Goal: Transaction & Acquisition: Obtain resource

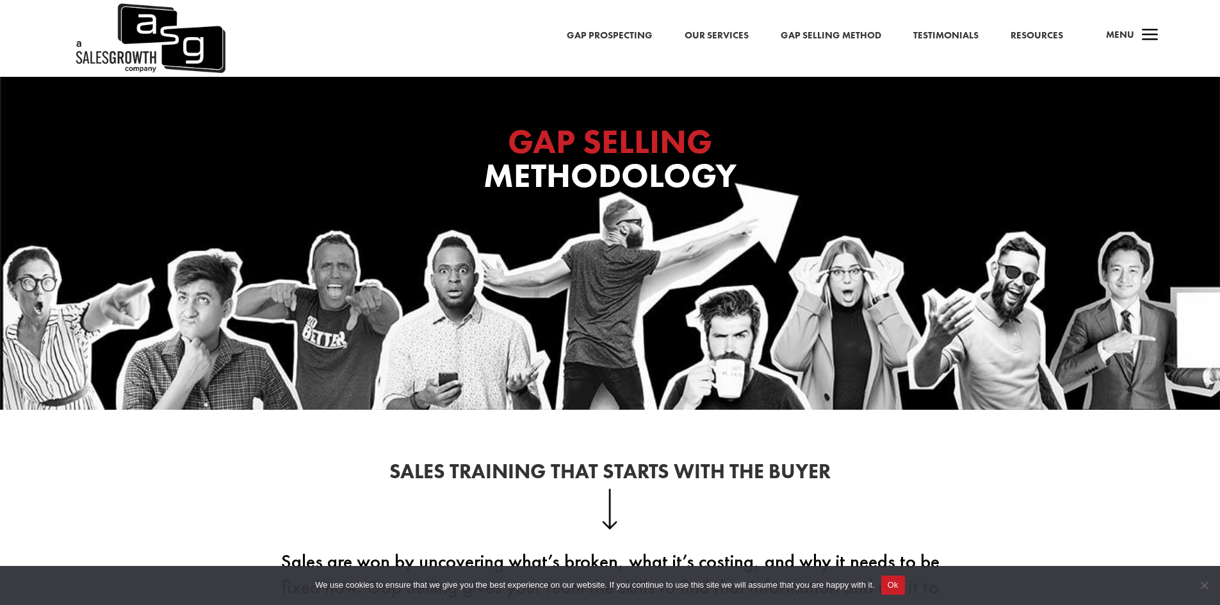
click at [848, 35] on link "Gap Selling Method" at bounding box center [831, 36] width 101 height 17
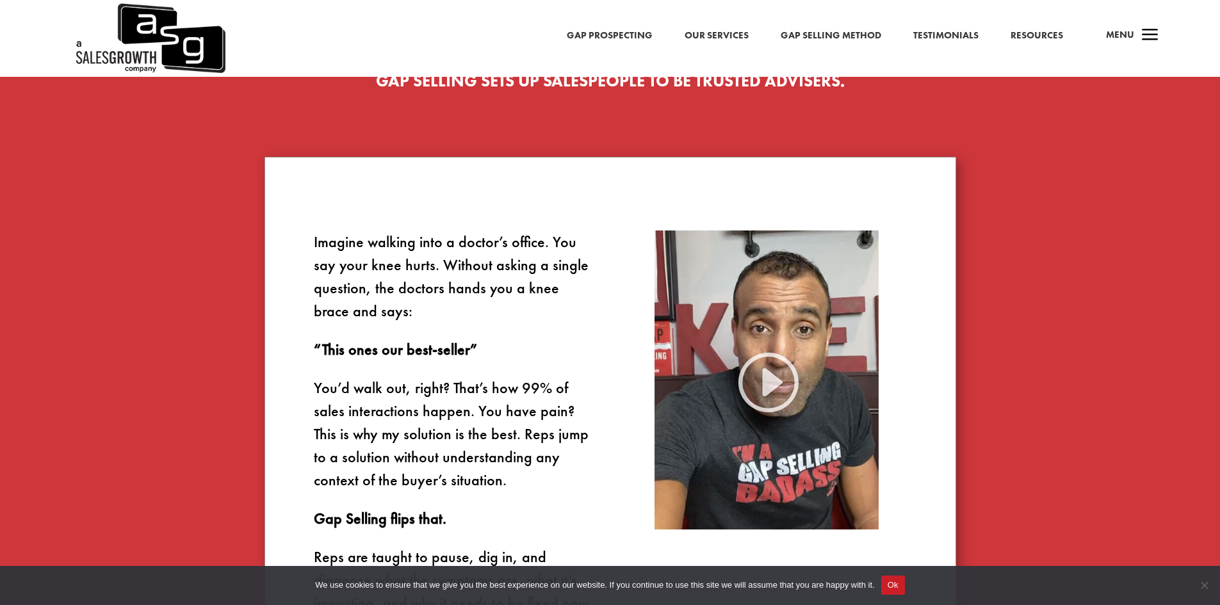
scroll to position [798, 0]
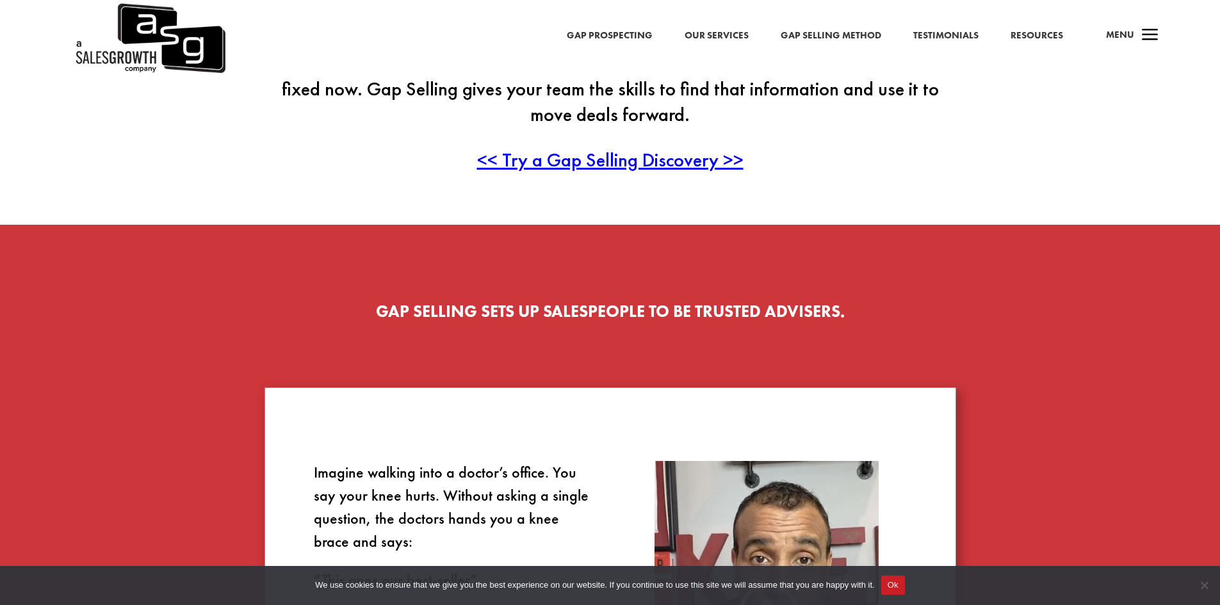
scroll to position [438, 0]
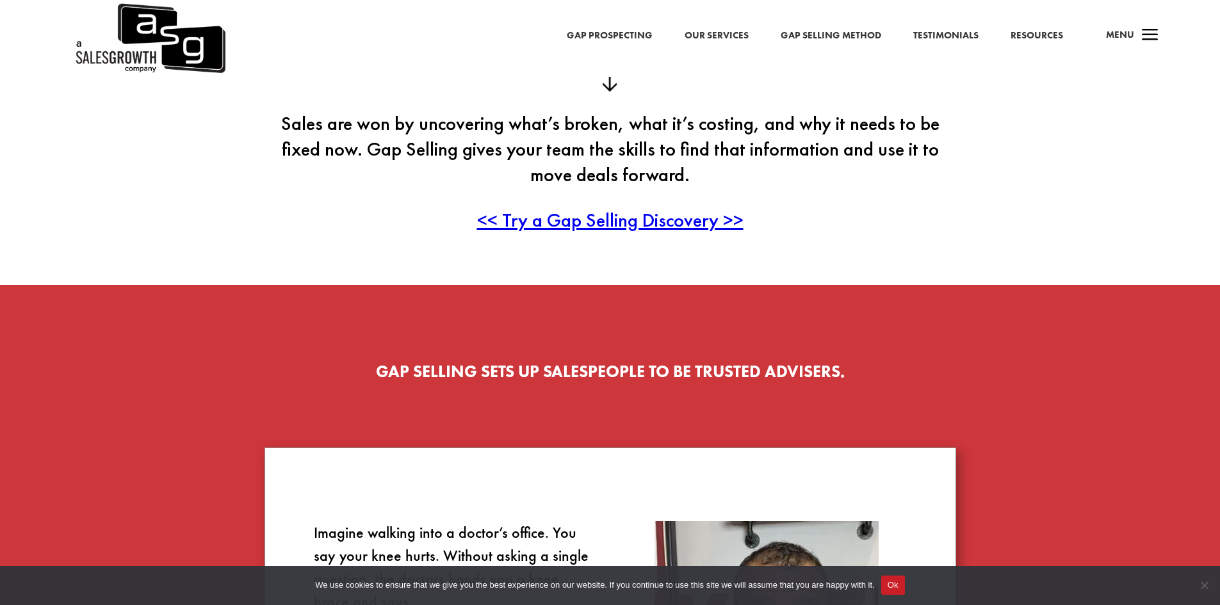
click at [649, 220] on span "<< Try a Gap Selling Discovery >>" at bounding box center [610, 220] width 267 height 25
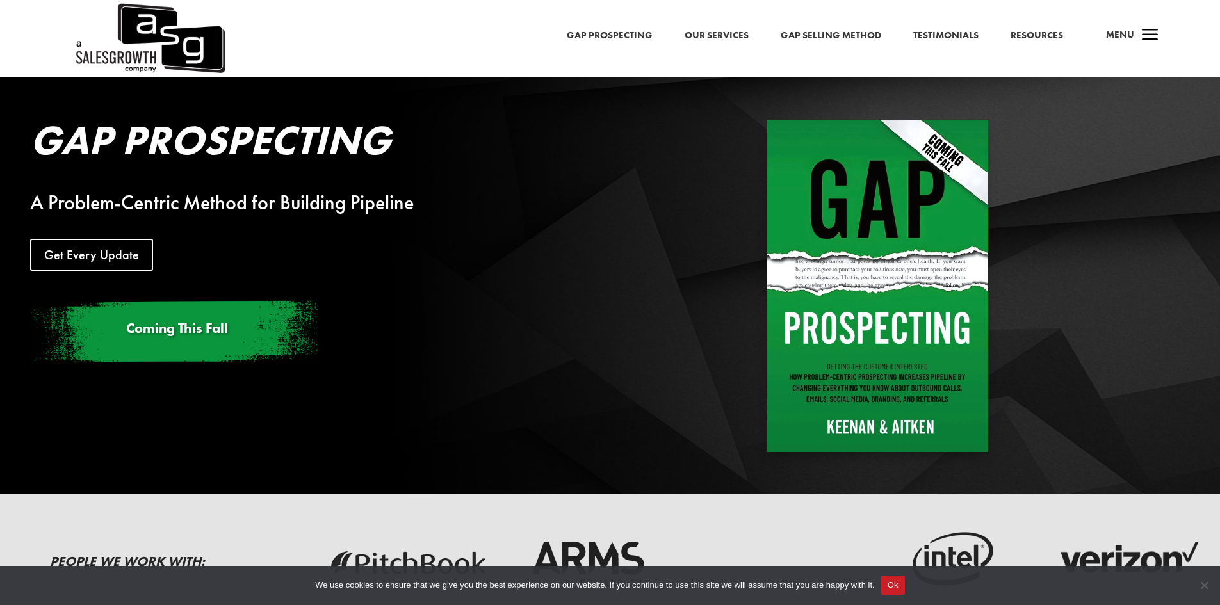
click at [854, 30] on link "Gap Selling Method" at bounding box center [831, 36] width 101 height 17
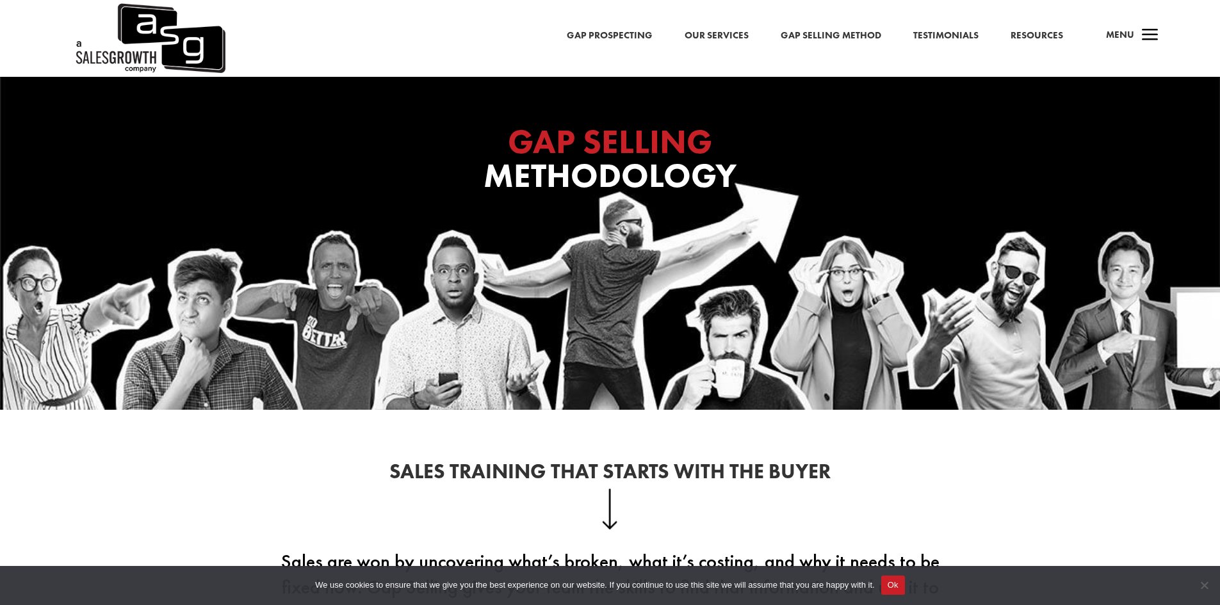
click at [1149, 38] on span "a" at bounding box center [1151, 36] width 26 height 26
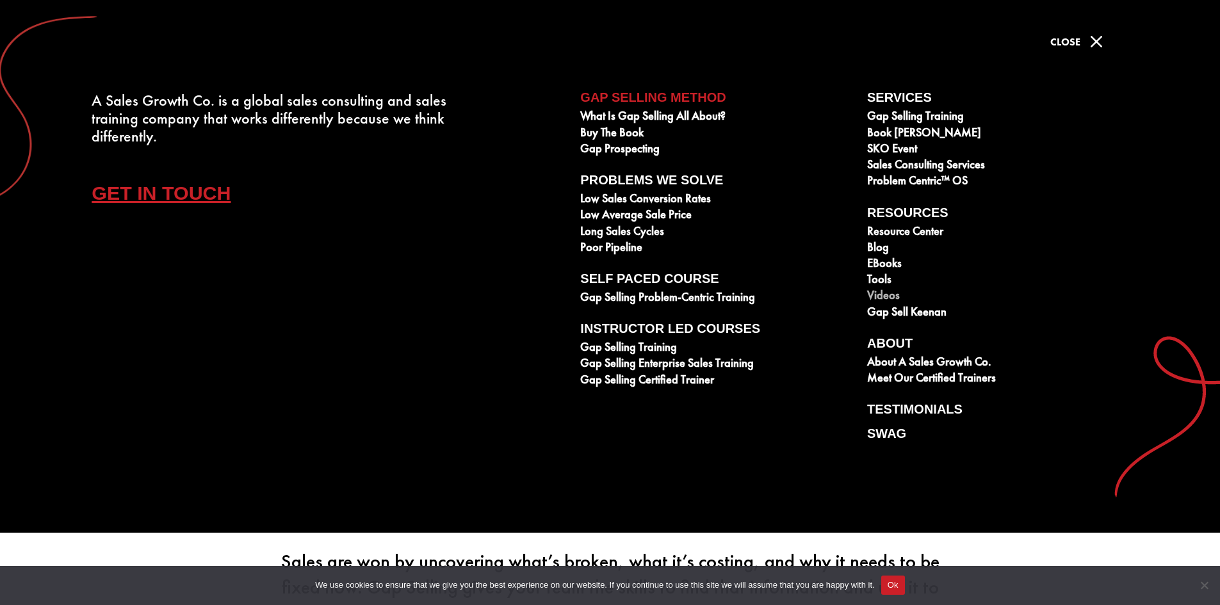
click at [877, 296] on link "Videos" at bounding box center [1003, 297] width 273 height 16
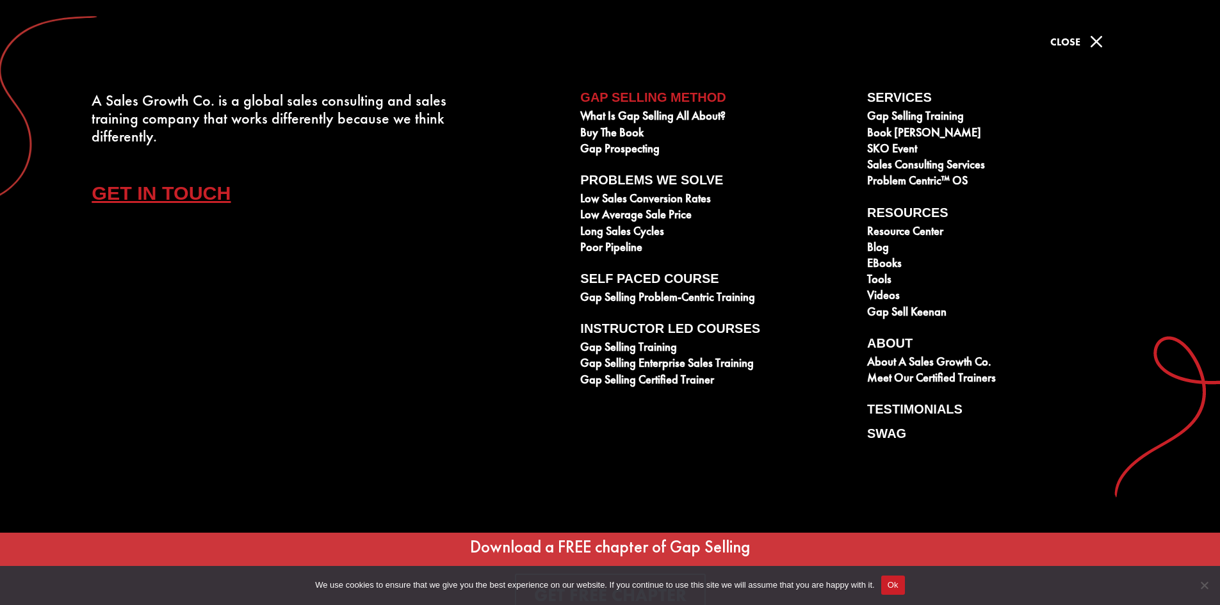
scroll to position [4690, 0]
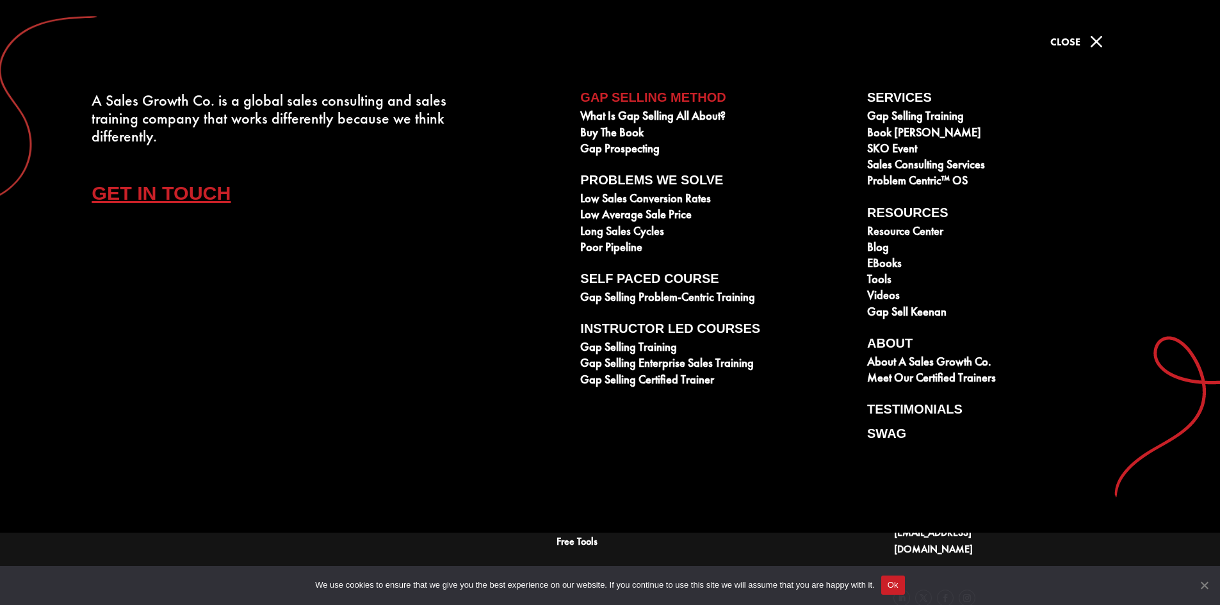
click at [1204, 586] on span "Cookie Notice" at bounding box center [1204, 585] width 13 height 13
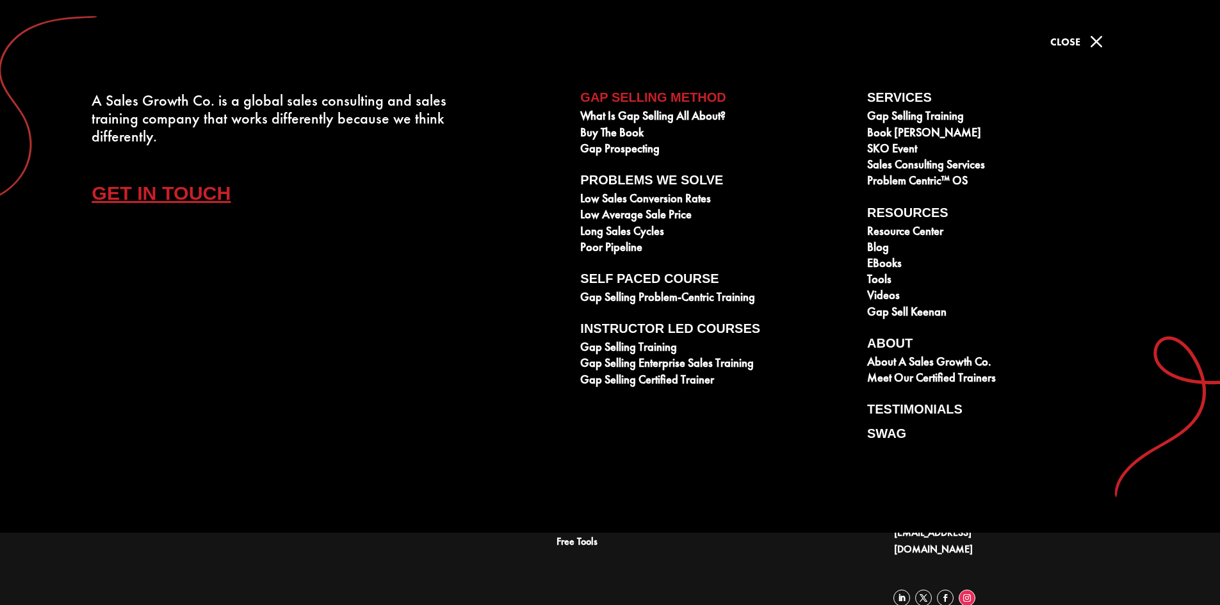
click at [971, 590] on link "Follow" at bounding box center [967, 598] width 17 height 17
click at [924, 590] on link "Follow" at bounding box center [923, 598] width 17 height 17
click at [947, 590] on link "Follow" at bounding box center [945, 598] width 17 height 17
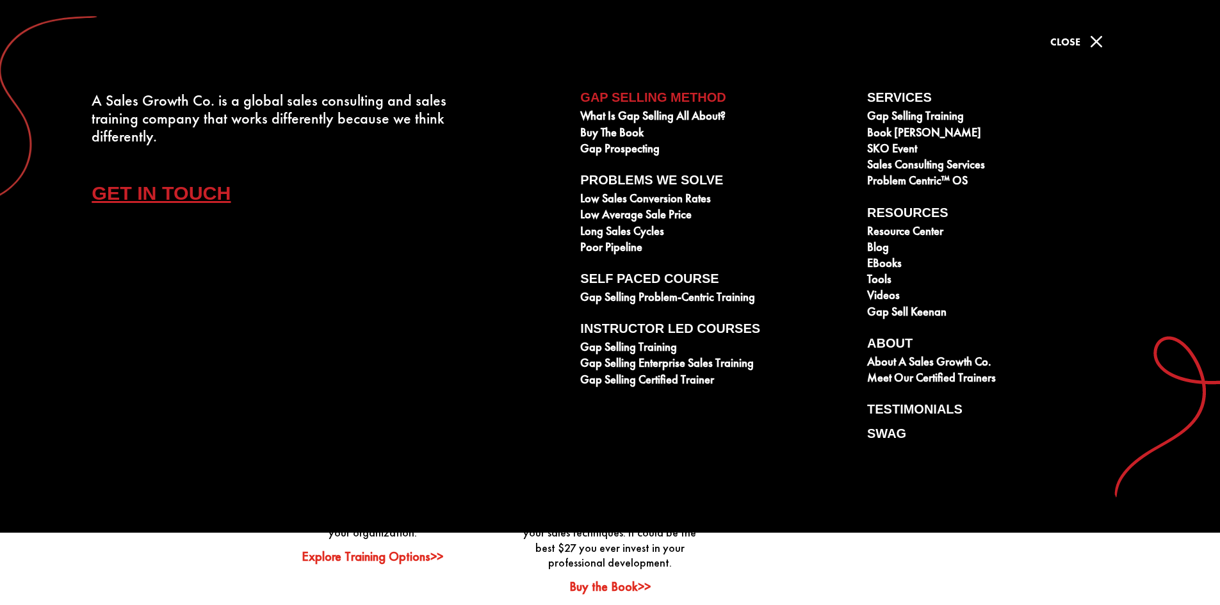
scroll to position [3153, 0]
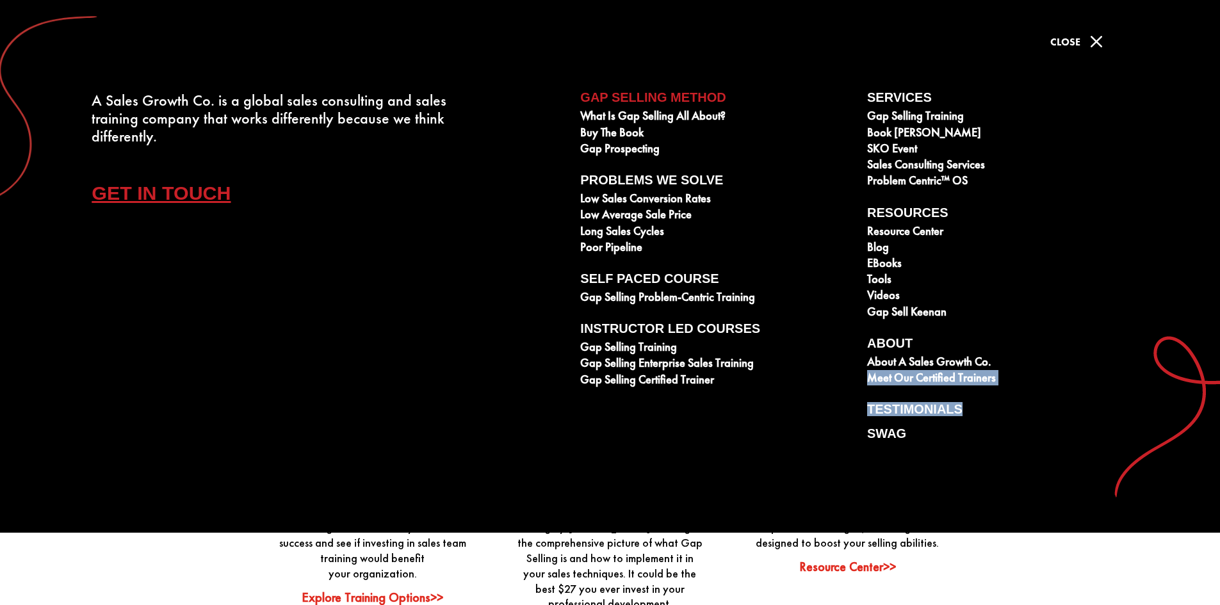
drag, startPoint x: 1218, startPoint y: 397, endPoint x: 1215, endPoint y: 358, distance: 39.2
click at [1215, 358] on div "A Sales Growth Co. is a global sales consulting and sales training company that…" at bounding box center [610, 266] width 1220 height 533
click at [1100, 46] on span "M" at bounding box center [1097, 42] width 26 height 26
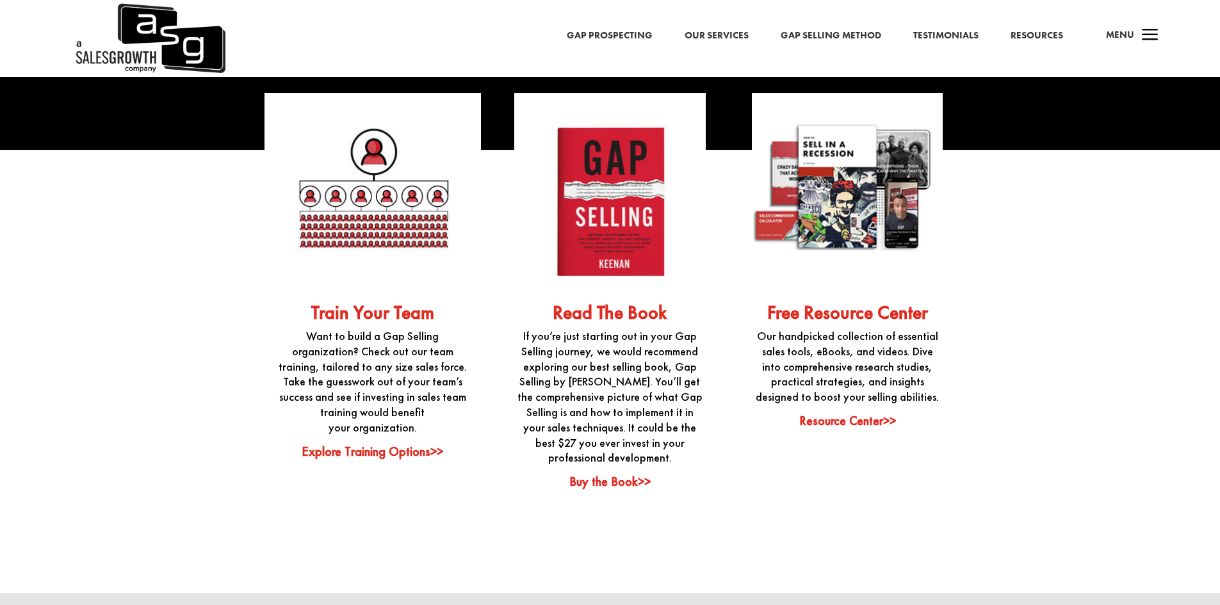
scroll to position [3398, 0]
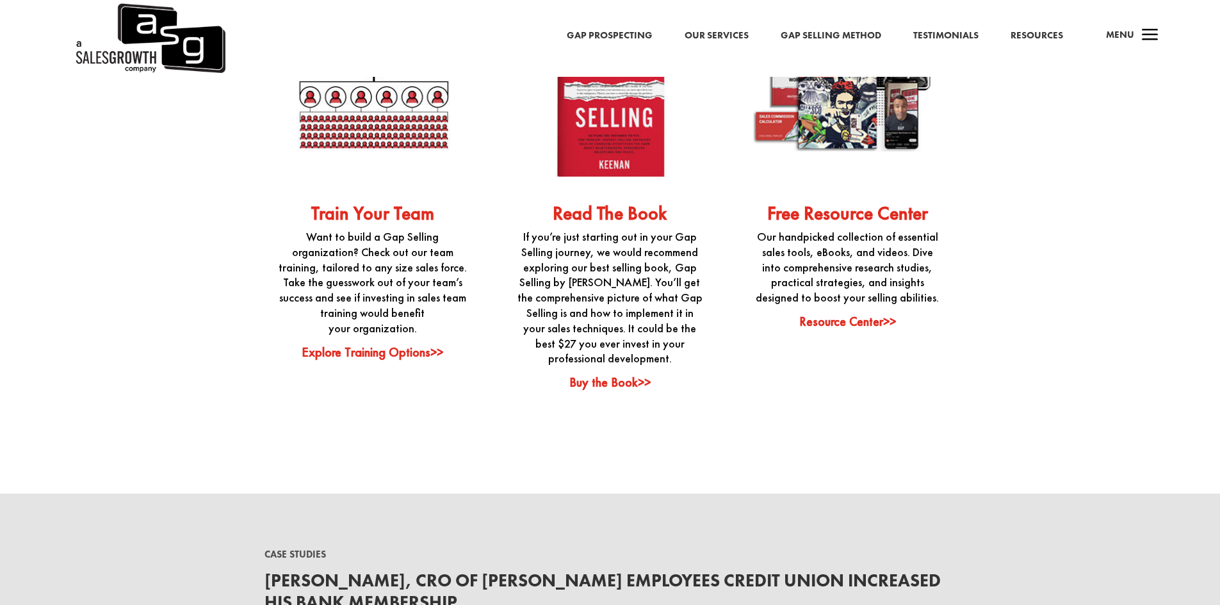
click at [860, 313] on link "Resource Center>>" at bounding box center [848, 321] width 97 height 17
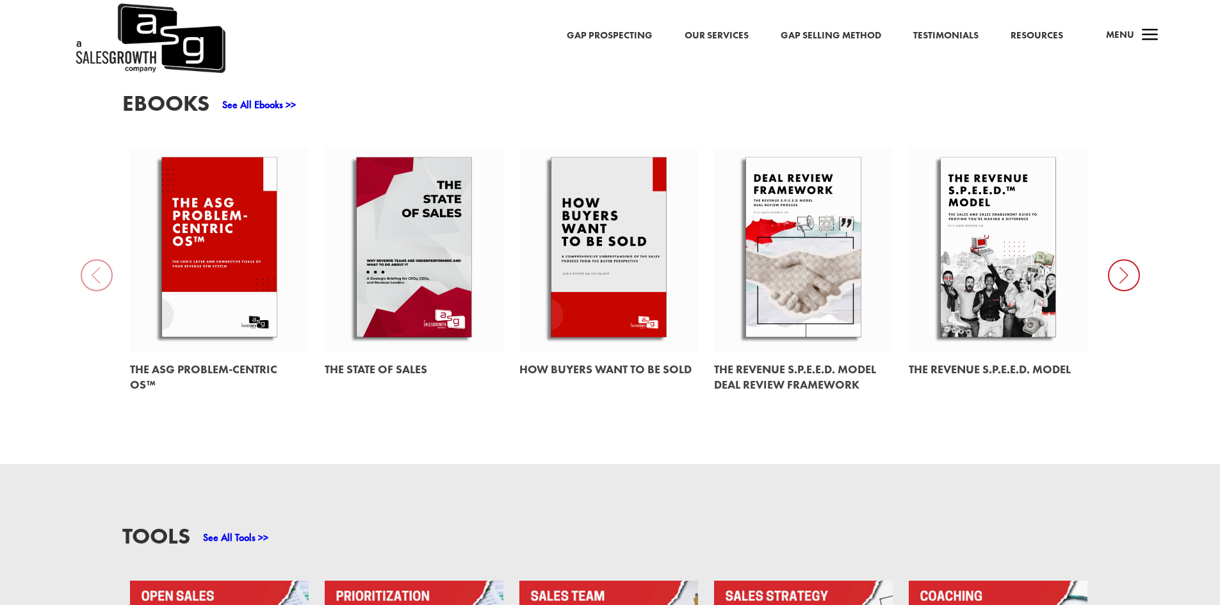
scroll to position [610, 0]
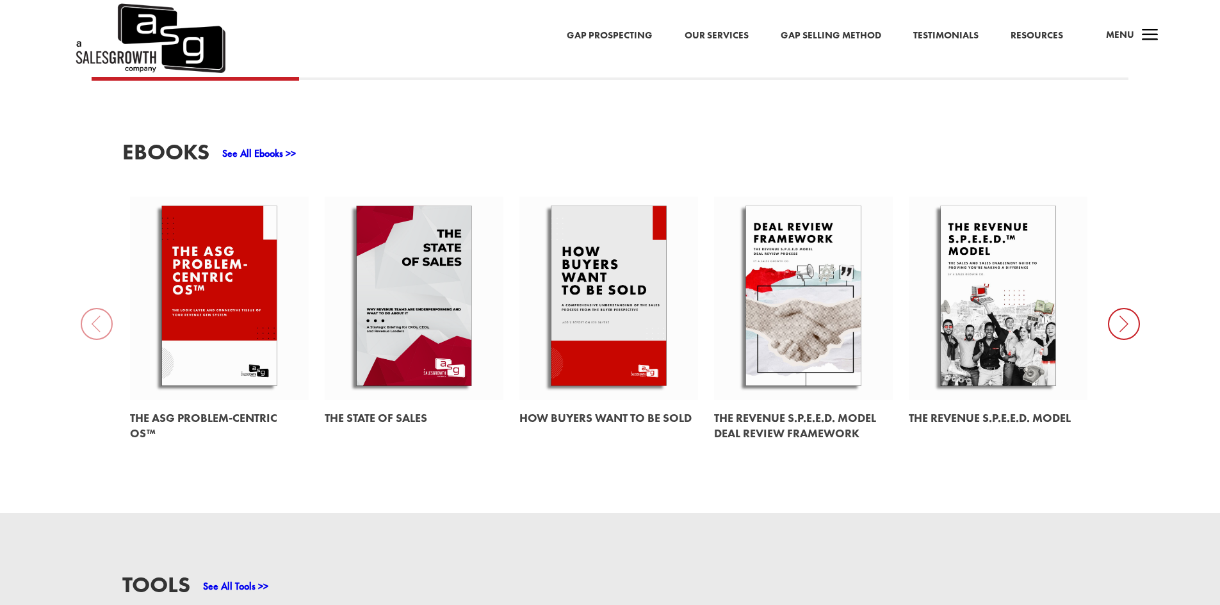
click at [1124, 332] on icon at bounding box center [1124, 324] width 32 height 32
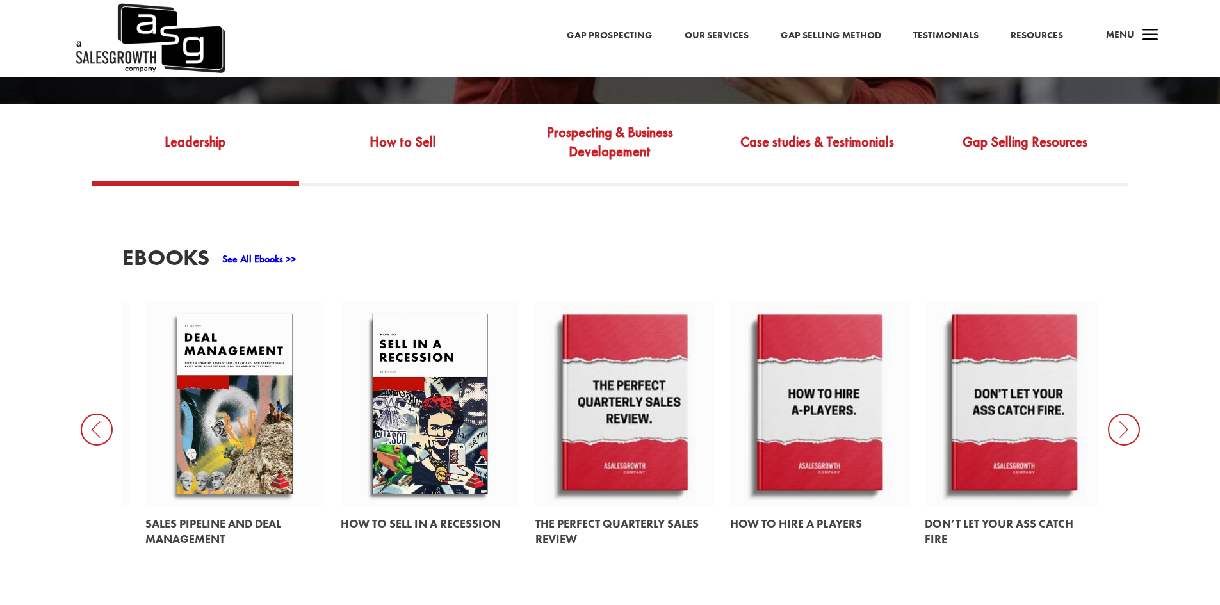
scroll to position [516, 0]
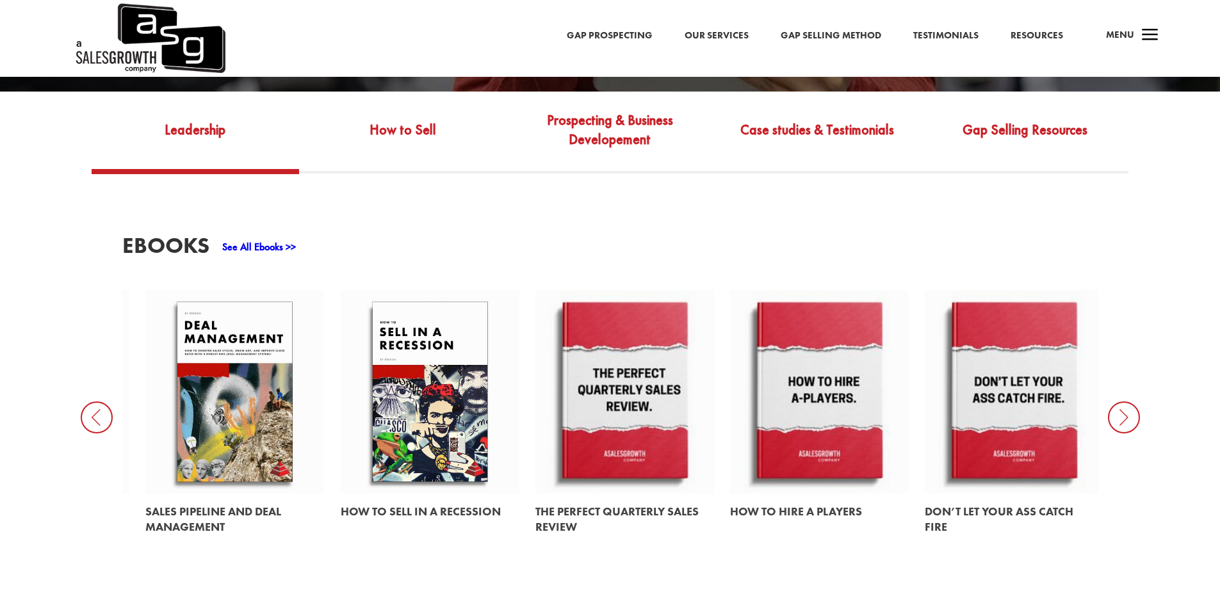
click at [631, 398] on link at bounding box center [625, 392] width 179 height 204
click at [817, 402] on link at bounding box center [819, 392] width 179 height 204
click at [1028, 432] on link at bounding box center [1014, 392] width 179 height 204
click at [1116, 417] on icon at bounding box center [1124, 418] width 32 height 32
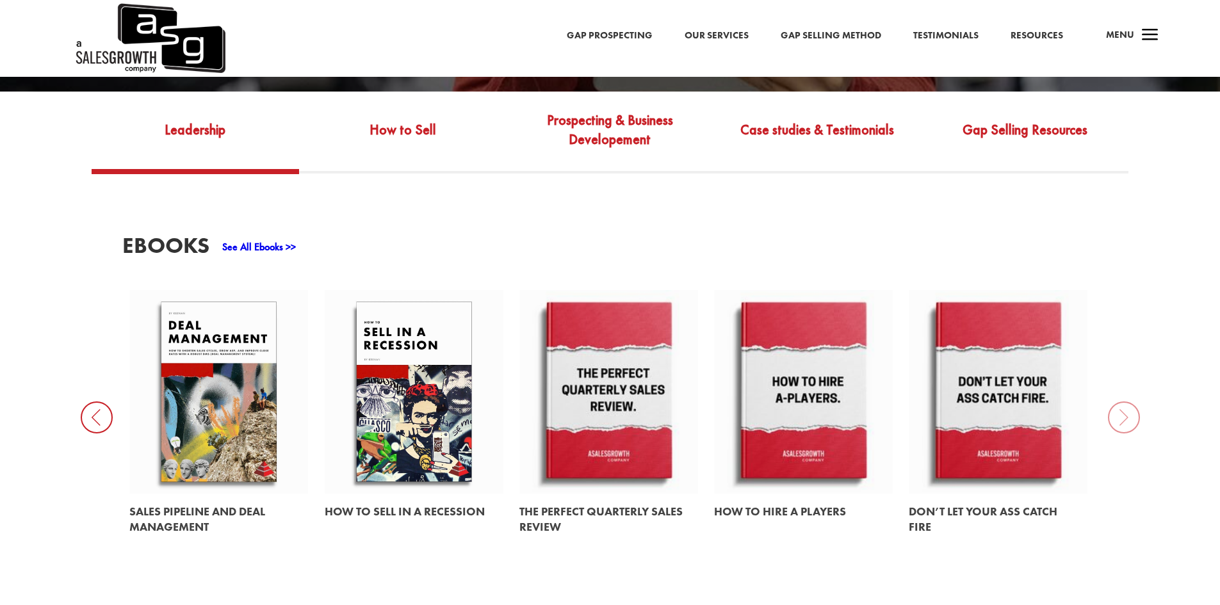
click at [1120, 422] on div "EBooks See All Ebooks >> The ASG Problem-Centric OS™ The State of Sales How Buy…" at bounding box center [610, 390] width 1220 height 433
click at [102, 418] on icon at bounding box center [97, 418] width 32 height 32
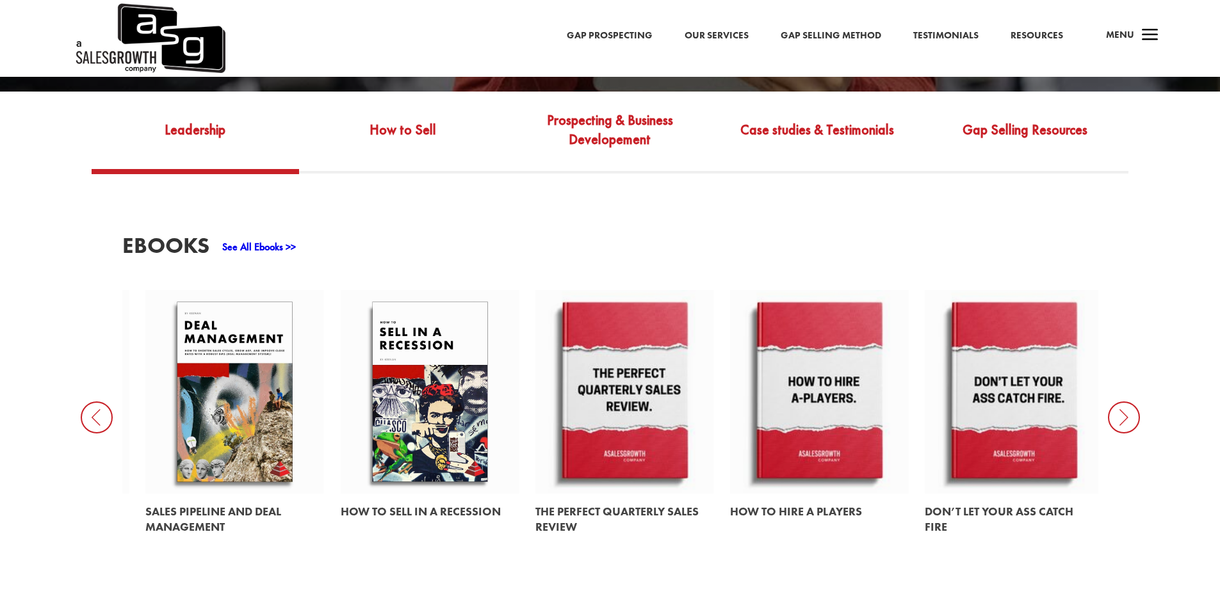
click at [102, 418] on icon at bounding box center [97, 418] width 32 height 32
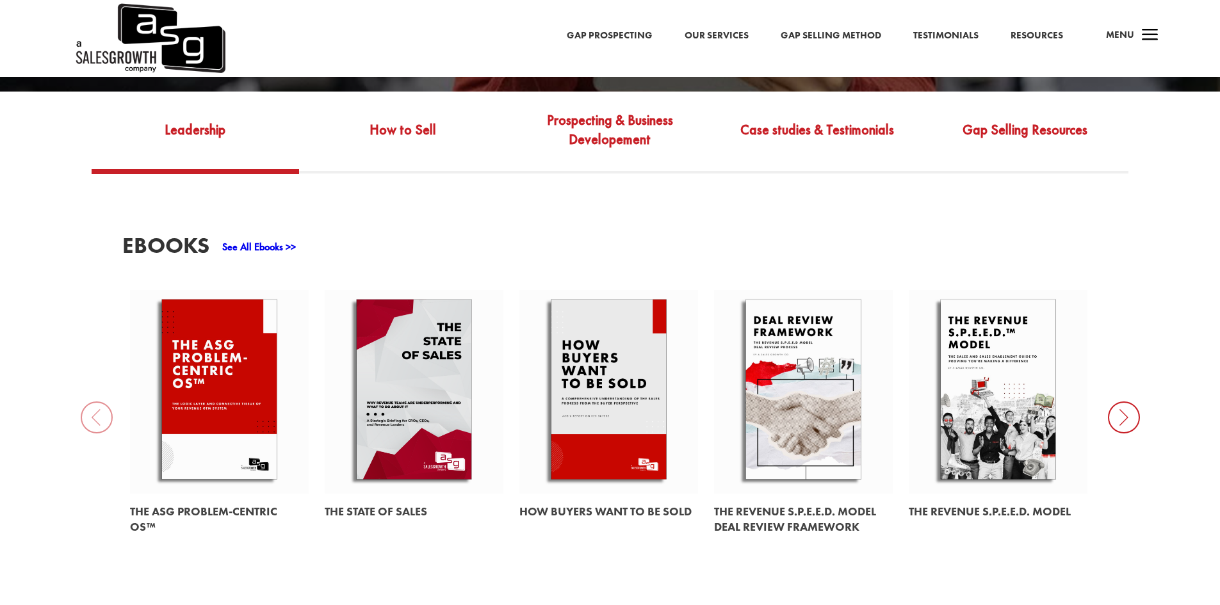
click at [92, 425] on div "EBooks See All Ebooks >> The ASG Problem-Centric OS™ The State of Sales How Buy…" at bounding box center [610, 390] width 1220 height 433
click at [96, 422] on div "EBooks See All Ebooks >> The ASG Problem-Centric OS™ The State of Sales How Buy…" at bounding box center [610, 390] width 1220 height 433
click at [1128, 420] on icon at bounding box center [1124, 418] width 32 height 32
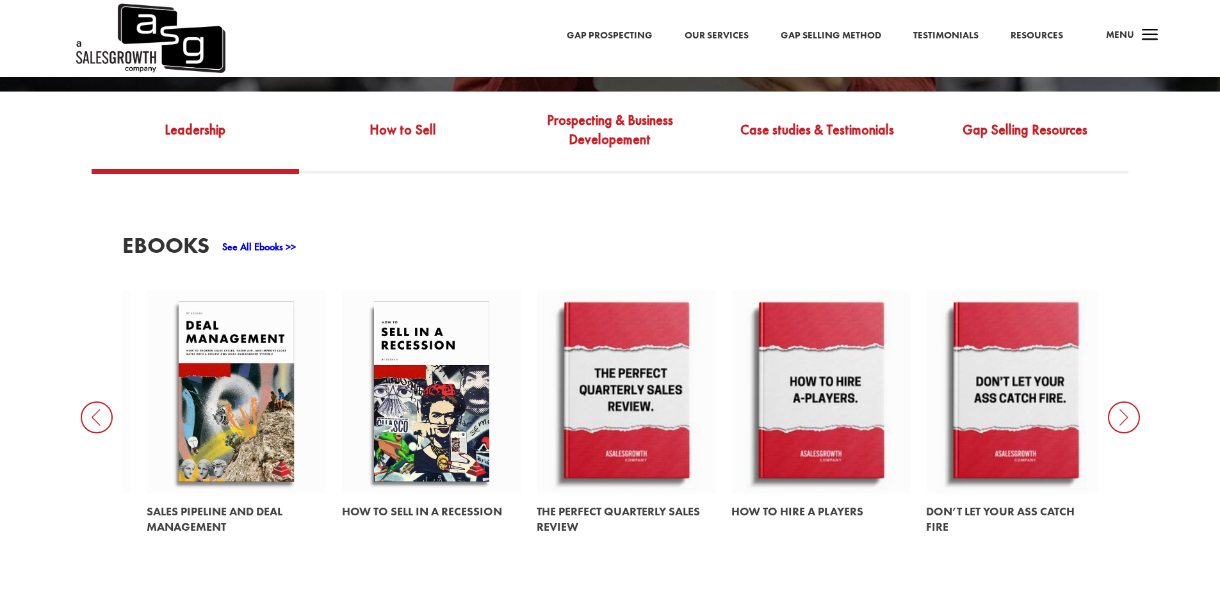
click at [1128, 420] on icon at bounding box center [1124, 418] width 32 height 32
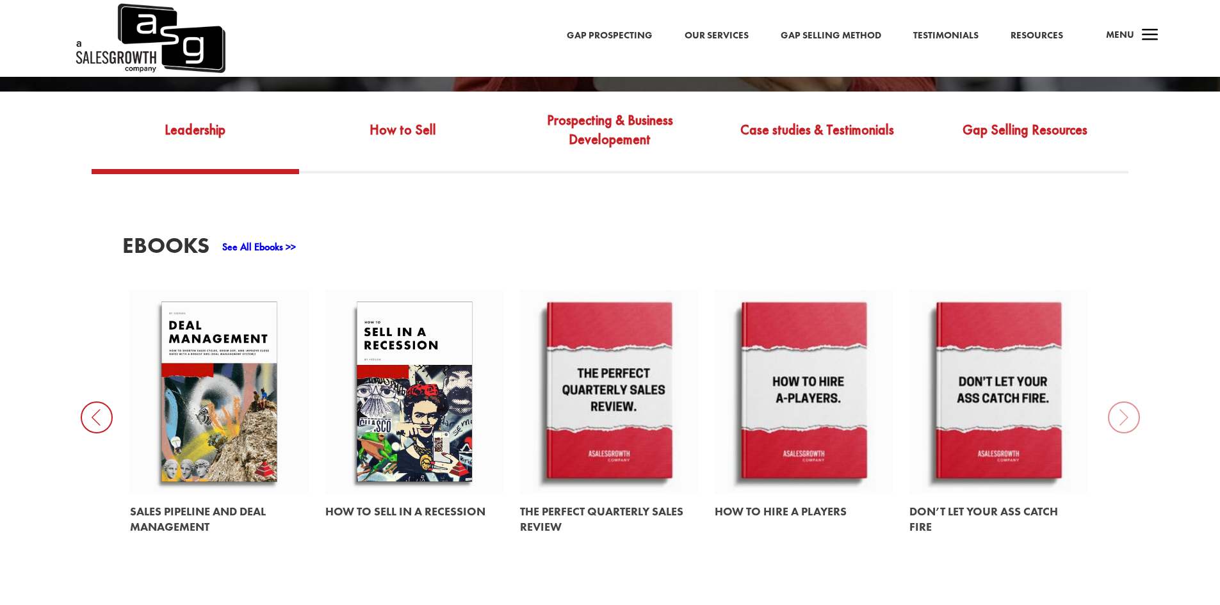
click at [1128, 420] on div "EBooks See All Ebooks >> The ASG Problem-Centric OS™ The State of Sales How Buy…" at bounding box center [610, 390] width 1220 height 433
click at [821, 137] on link "Case studies & Testimonials" at bounding box center [818, 139] width 208 height 60
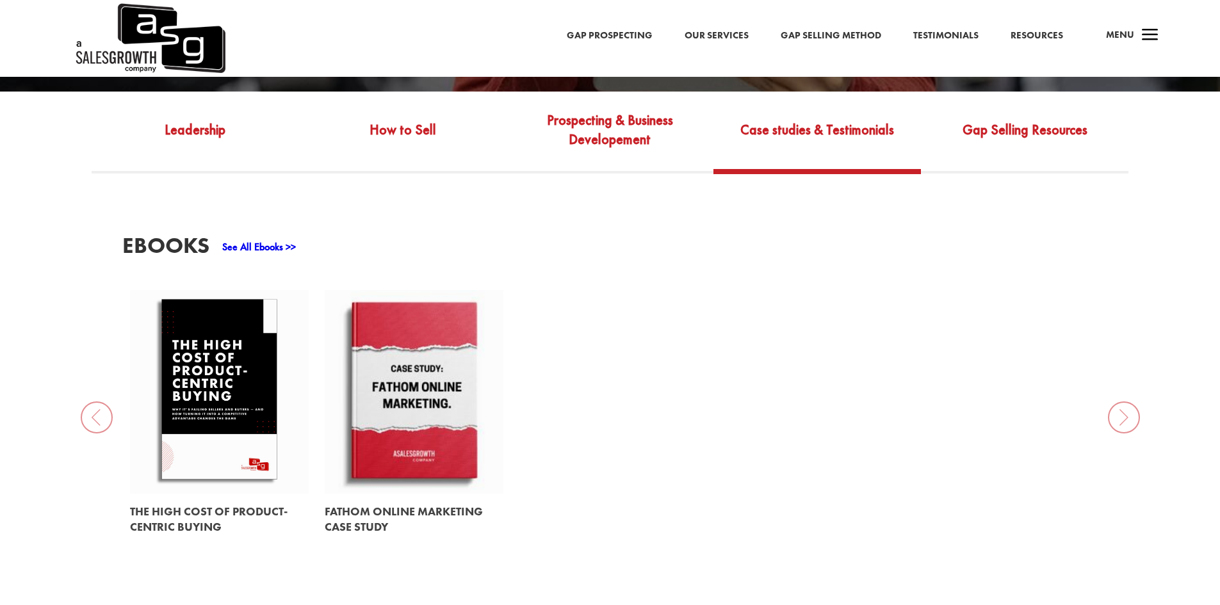
click at [958, 33] on link "Testimonials" at bounding box center [946, 36] width 65 height 17
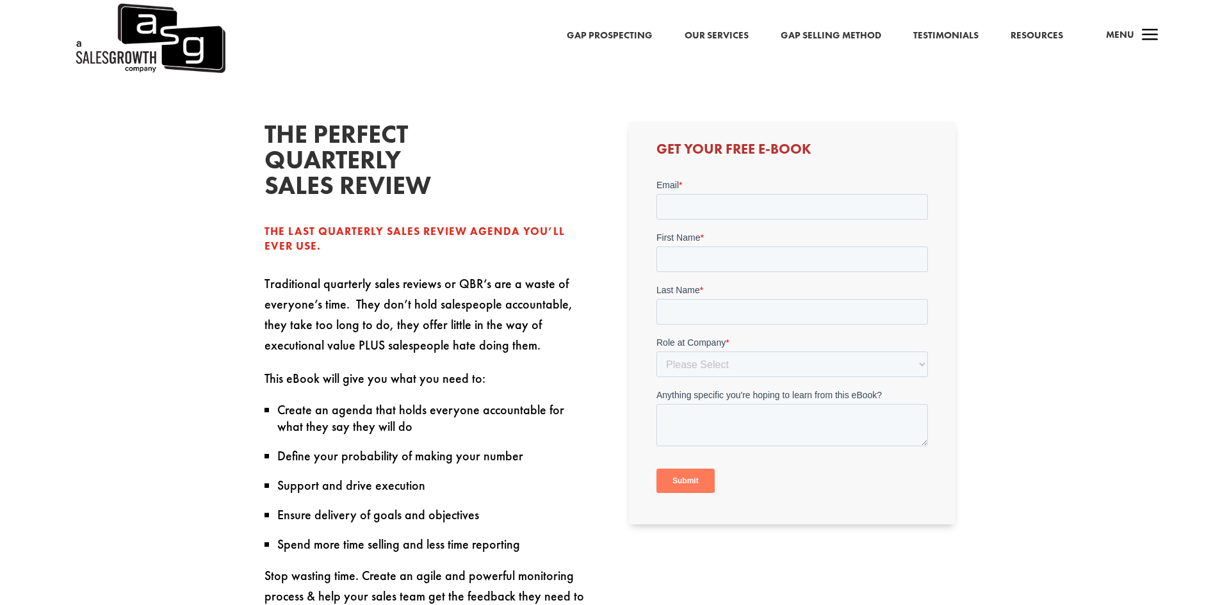
scroll to position [357, 0]
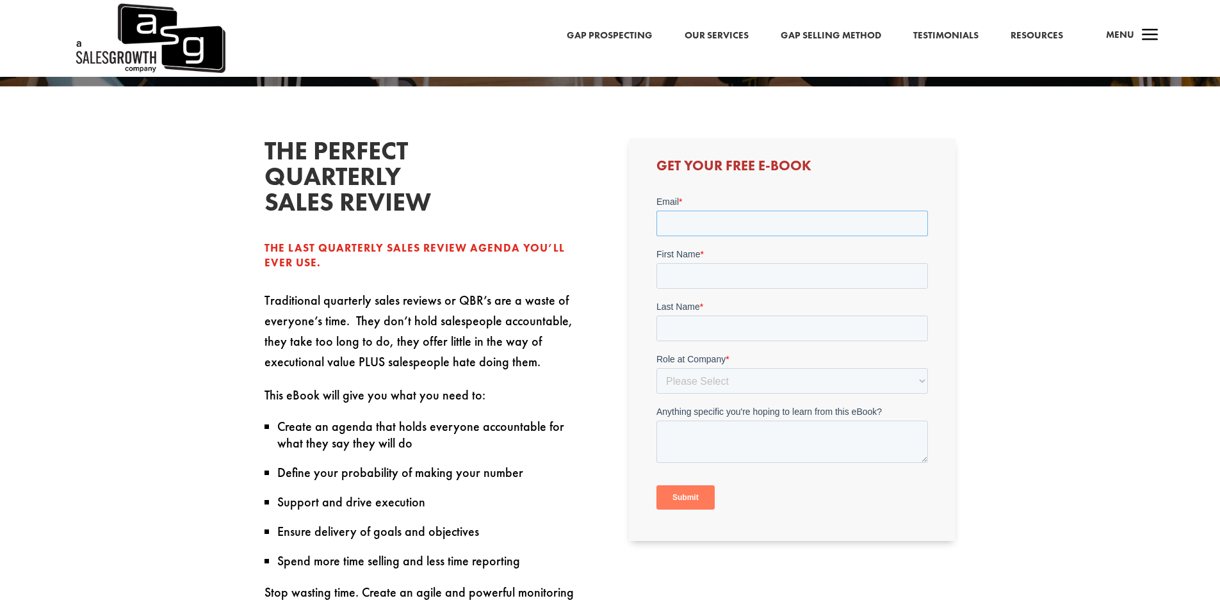
click at [707, 229] on input "Email *" at bounding box center [793, 224] width 272 height 26
type input "[EMAIL_ADDRESS][DOMAIN_NAME]"
click at [707, 280] on input "First Name *" at bounding box center [793, 276] width 272 height 26
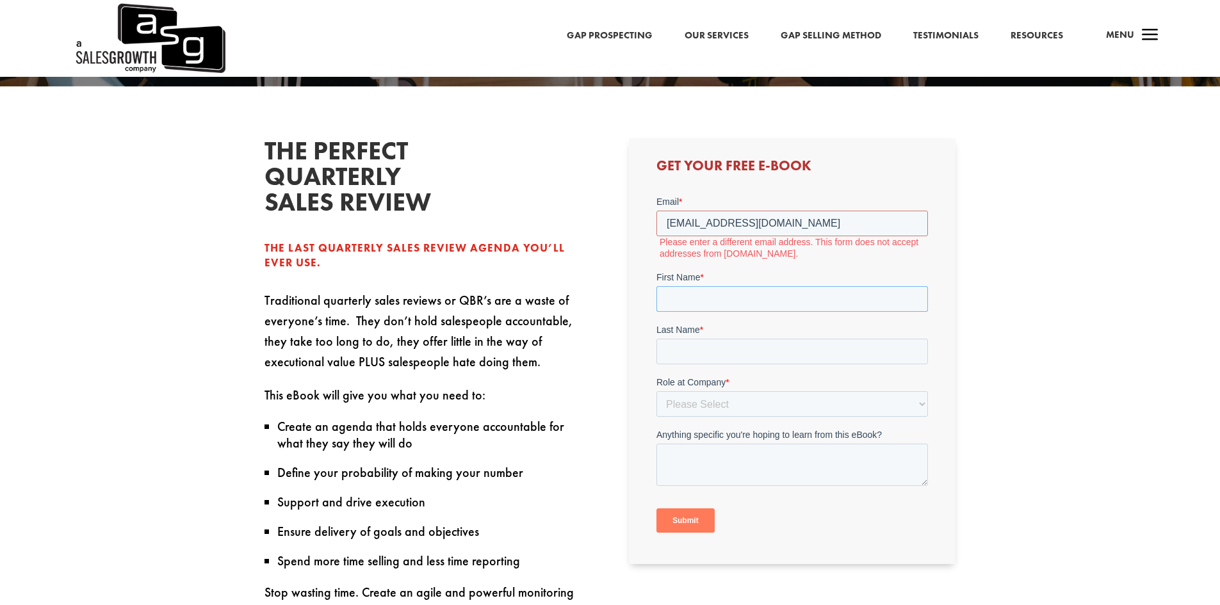
type input "[PERSON_NAME]"
click at [667, 224] on input "[EMAIL_ADDRESS][DOMAIN_NAME]" at bounding box center [793, 224] width 272 height 26
click at [724, 345] on input "Last Name *" at bounding box center [793, 352] width 272 height 26
type input "[PERSON_NAME]"
click at [702, 400] on select "Please Select C-Level (CRO, CSO, etc) Senior Leadership (VP of Sales, VP of Ena…" at bounding box center [793, 404] width 272 height 26
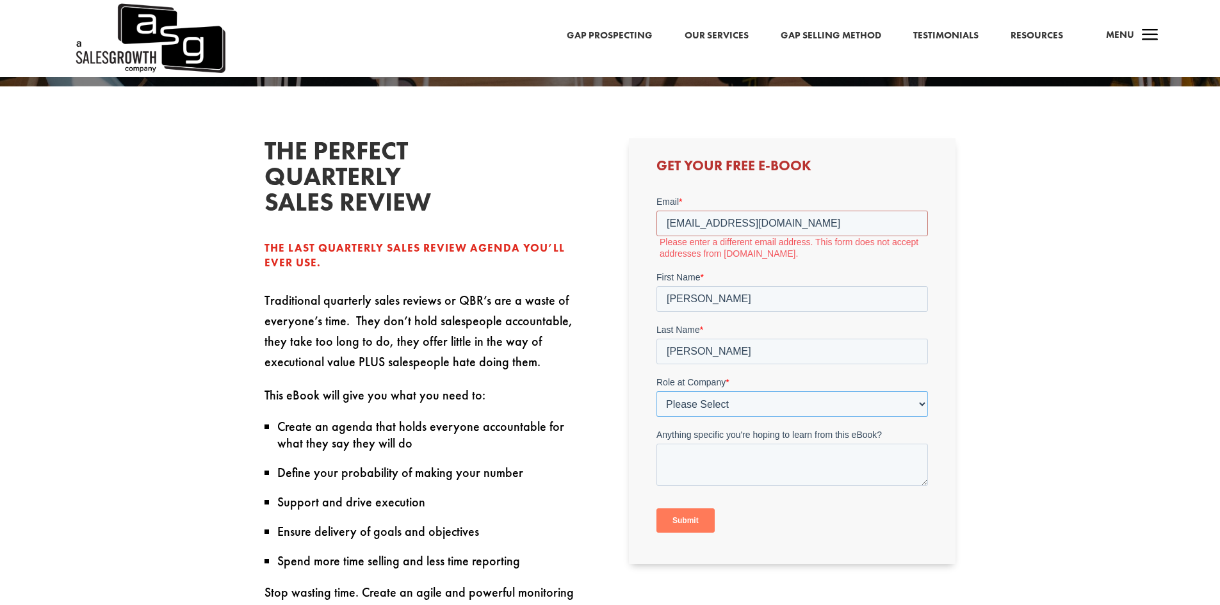
select select "Director/Manager (Sales Director, Regional Sales Manager, etc)"
click at [657, 391] on select "Please Select C-Level (CRO, CSO, etc) Senior Leadership (VP of Sales, VP of Ena…" at bounding box center [793, 404] width 272 height 26
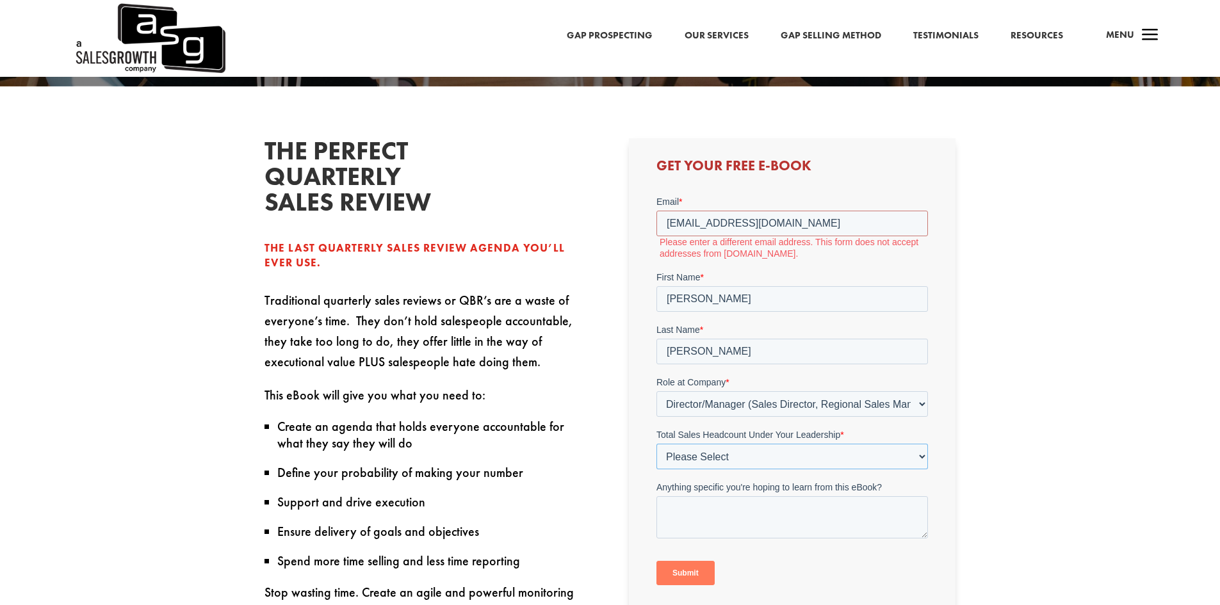
click at [725, 455] on select "Please Select Just Me 1-9 [PHONE_NUMBER] [PHONE_NUMBER]+" at bounding box center [793, 457] width 272 height 26
select select "1-9"
click at [657, 444] on select "Please Select Just Me 1-9 [PHONE_NUMBER] [PHONE_NUMBER]+" at bounding box center [793, 457] width 272 height 26
click at [708, 507] on textarea "Anything specific you're hoping to learn from this eBook?" at bounding box center [793, 517] width 272 height 42
type textarea "The Perfect Quarterly Sales Review"
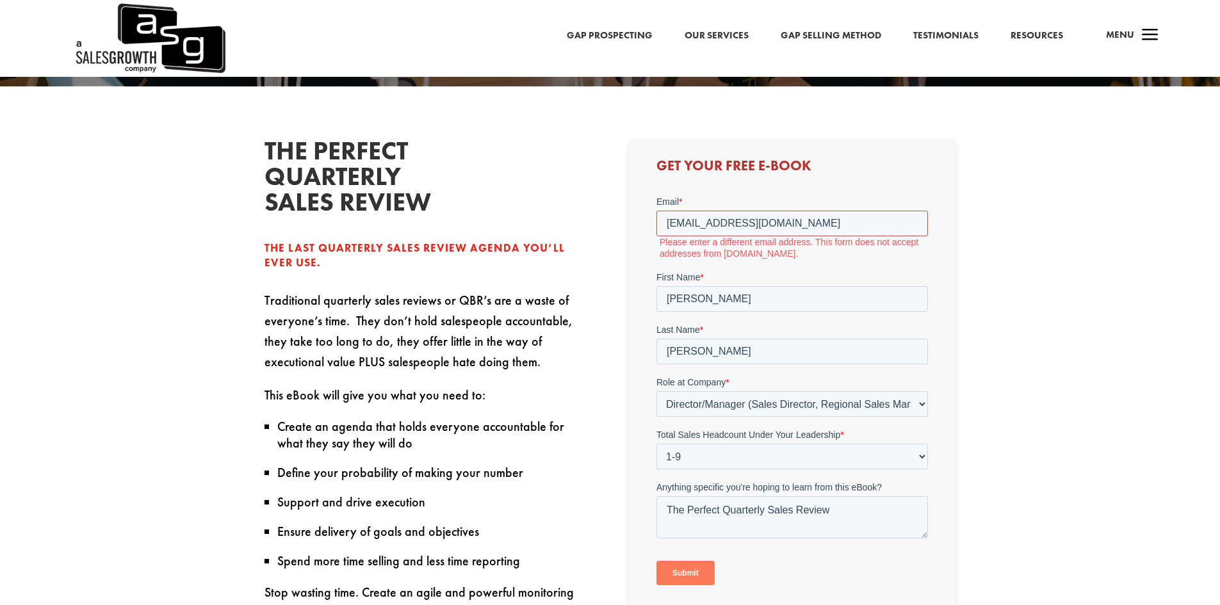
click at [666, 224] on input "[EMAIL_ADDRESS][DOMAIN_NAME]" at bounding box center [793, 224] width 272 height 26
click at [750, 223] on input "[EMAIL_ADDRESS][DOMAIN_NAME]" at bounding box center [793, 224] width 272 height 26
drag, startPoint x: 839, startPoint y: 229, endPoint x: 700, endPoint y: 227, distance: 138.4
click at [700, 227] on input "[EMAIL_ADDRESS][DOMAIN_NAME]" at bounding box center [793, 224] width 272 height 26
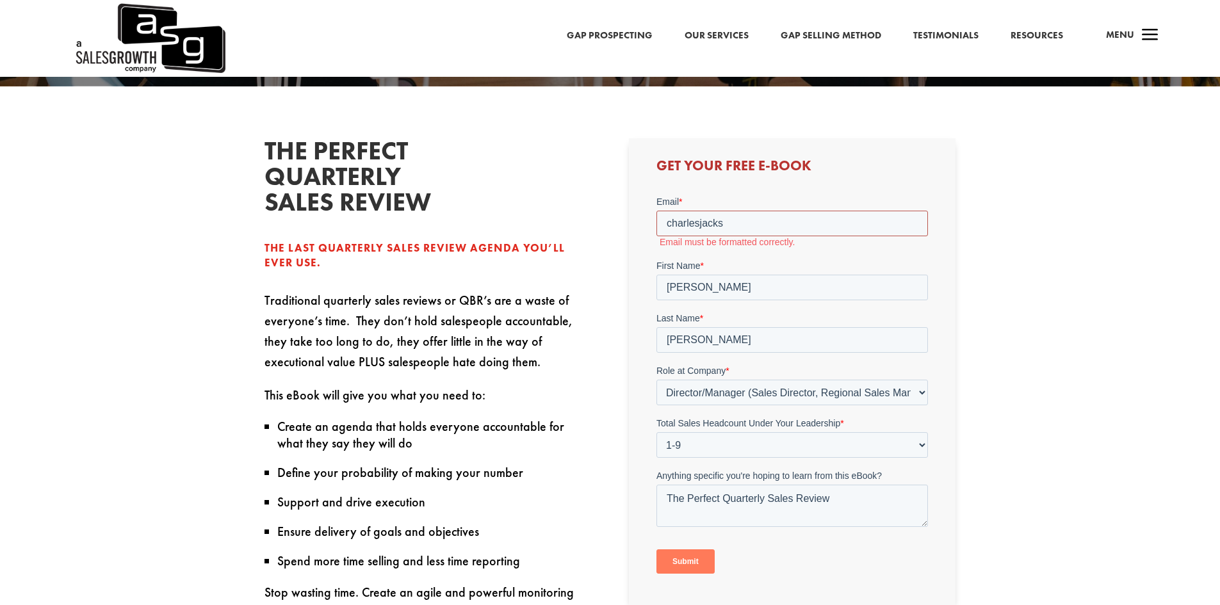
type input "[PERSON_NAME][EMAIL_ADDRESS][DOMAIN_NAME]"
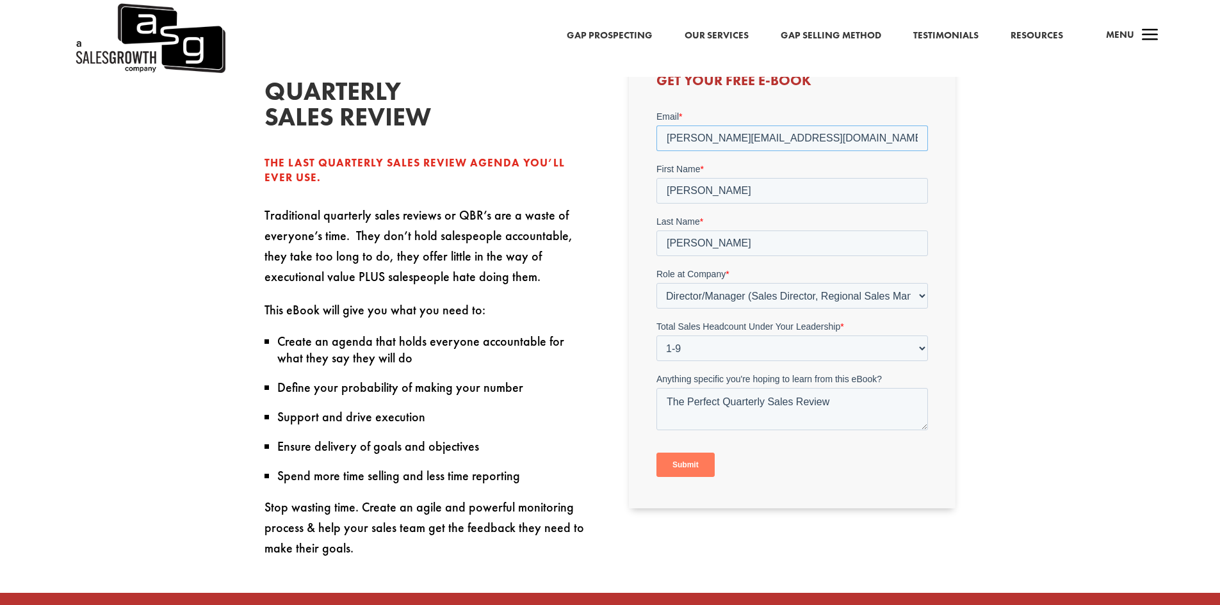
scroll to position [459, 0]
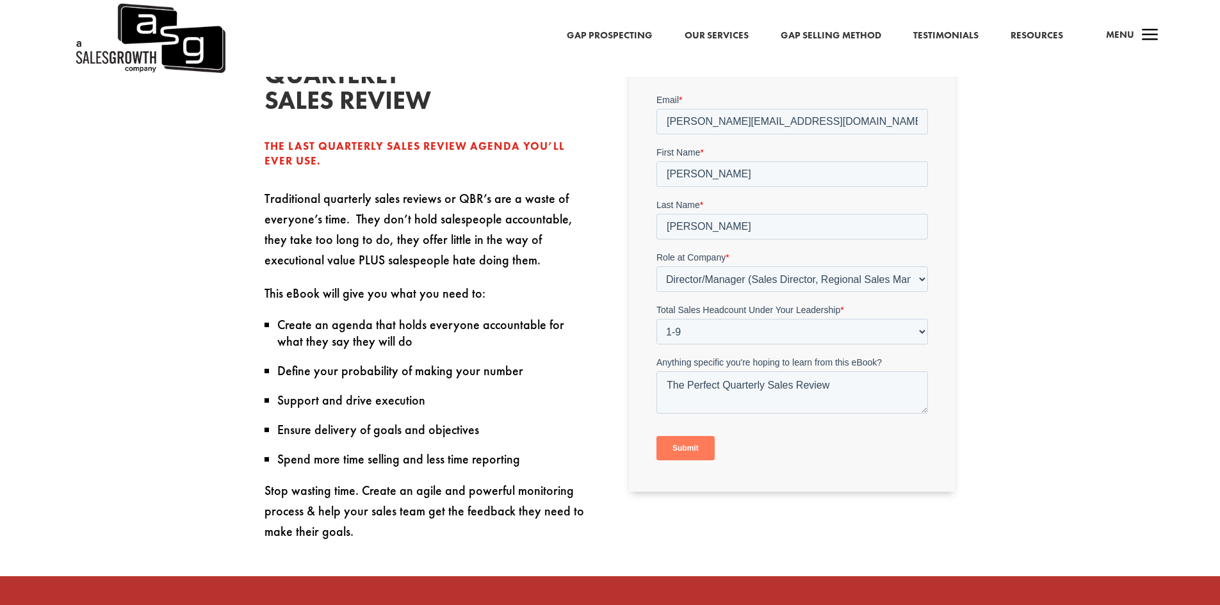
click at [678, 448] on input "Submit" at bounding box center [686, 448] width 58 height 24
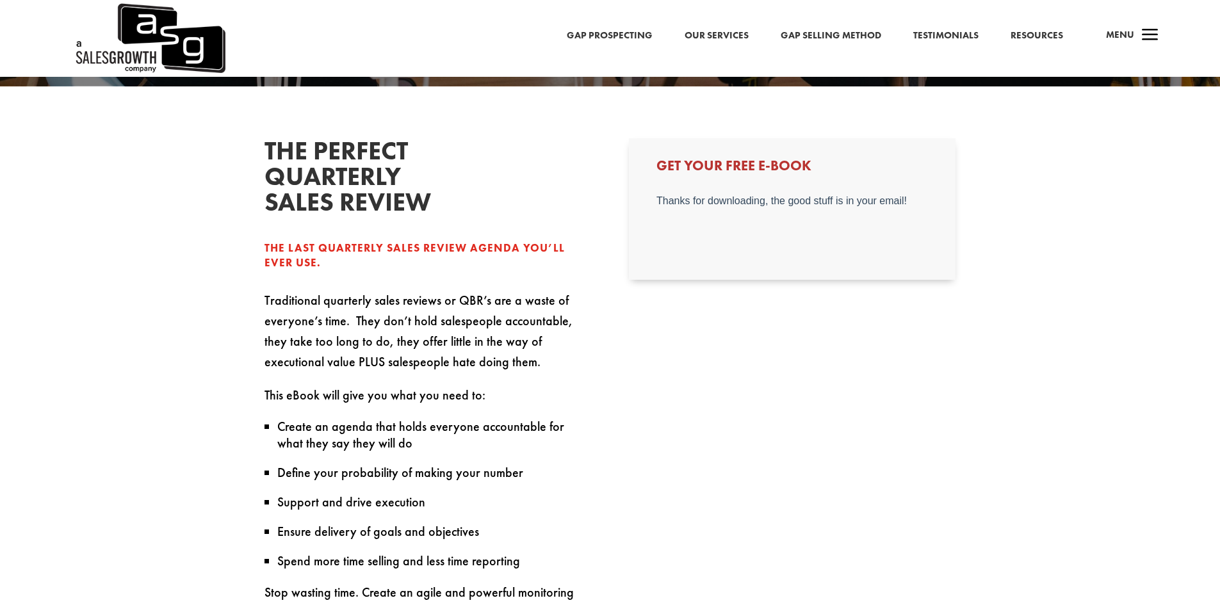
scroll to position [0, 0]
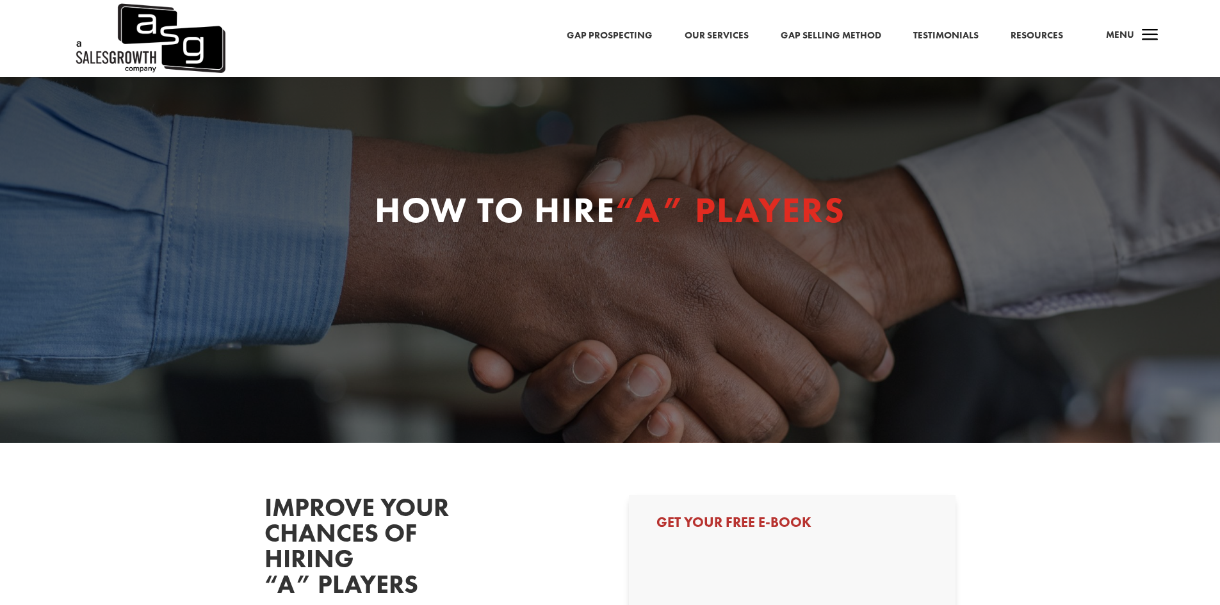
select select "Director/Manager (Sales Director, Regional Sales Manager, etc)"
select select "1-9"
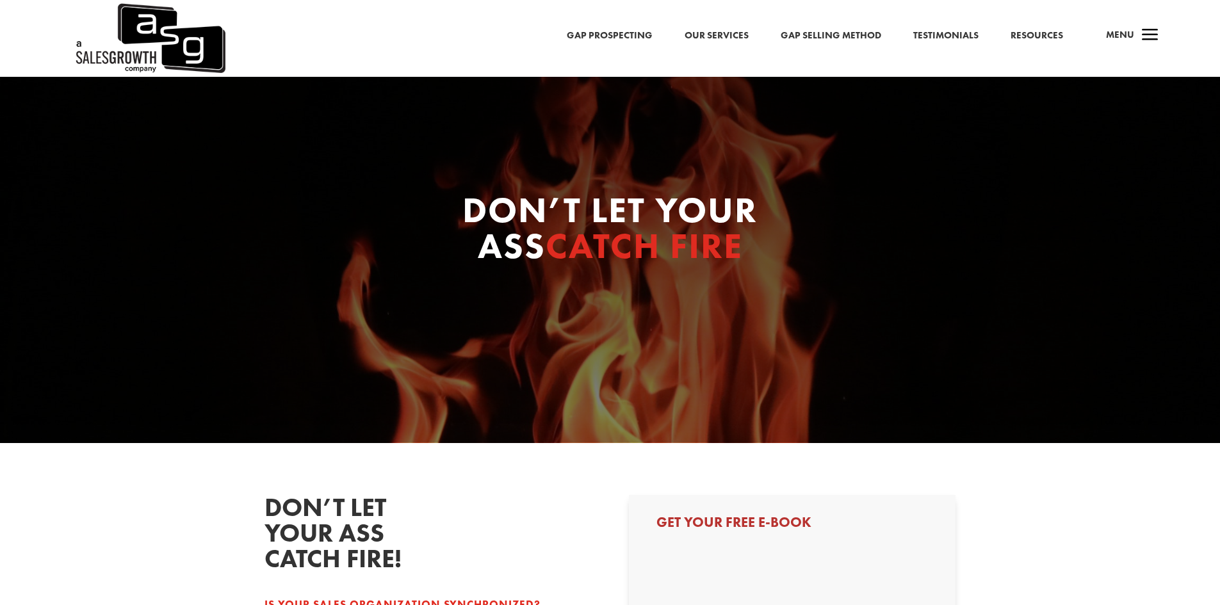
select select "Director/Manager (Sales Director, Regional Sales Manager, etc)"
select select "1-9"
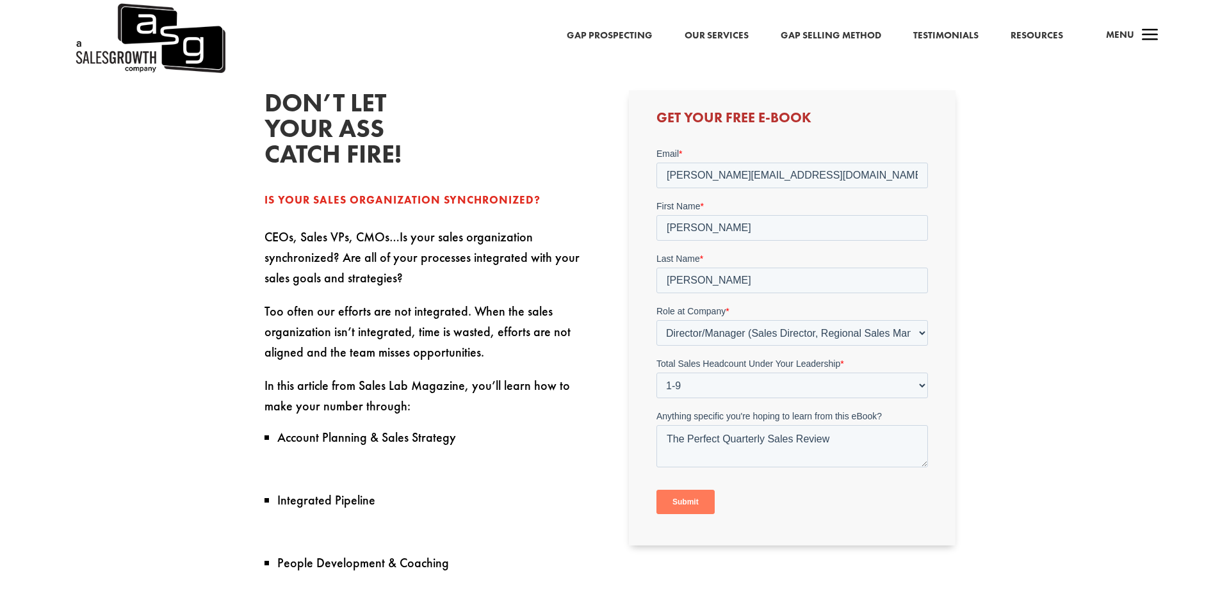
scroll to position [422, 0]
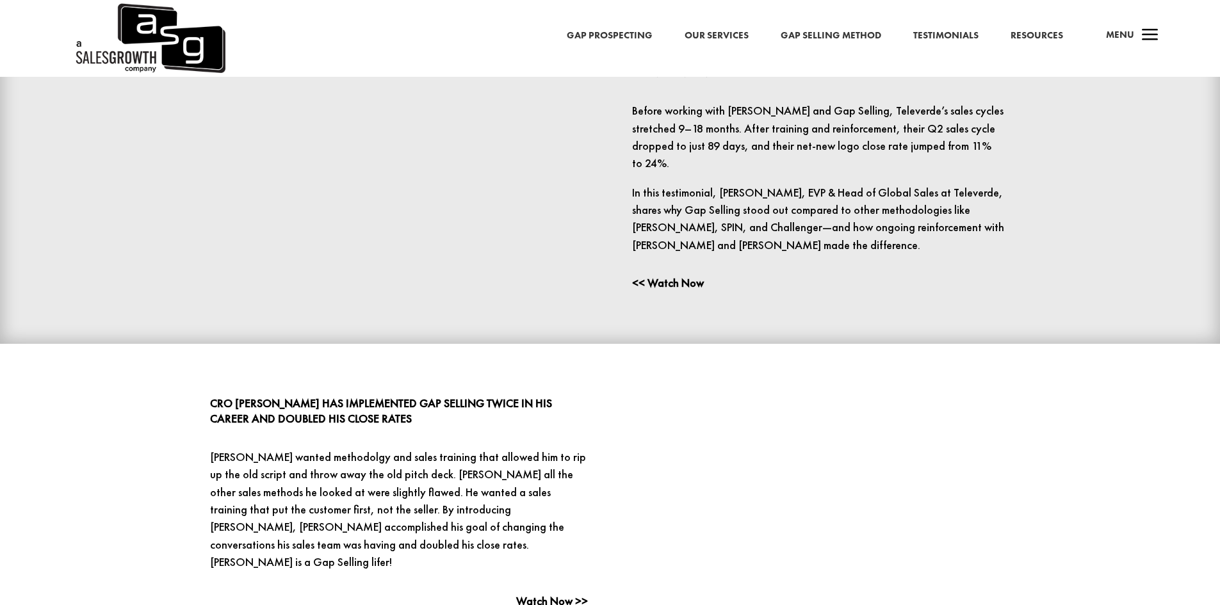
scroll to position [4, 0]
